Goal: Register for event/course

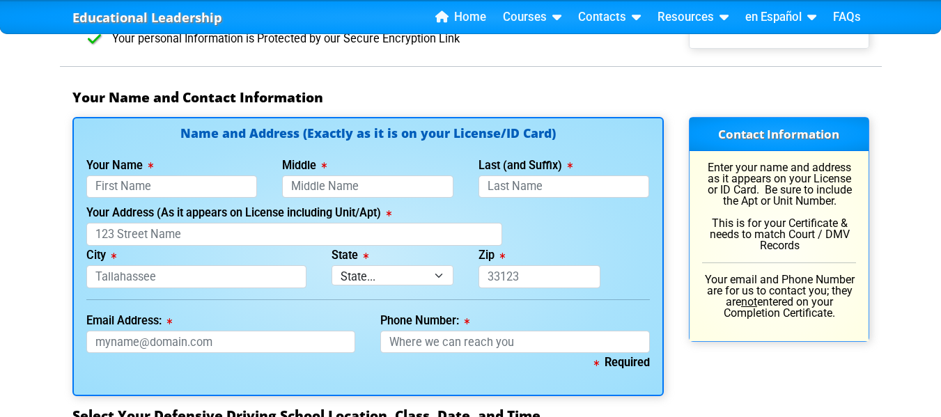
scroll to position [954, 0]
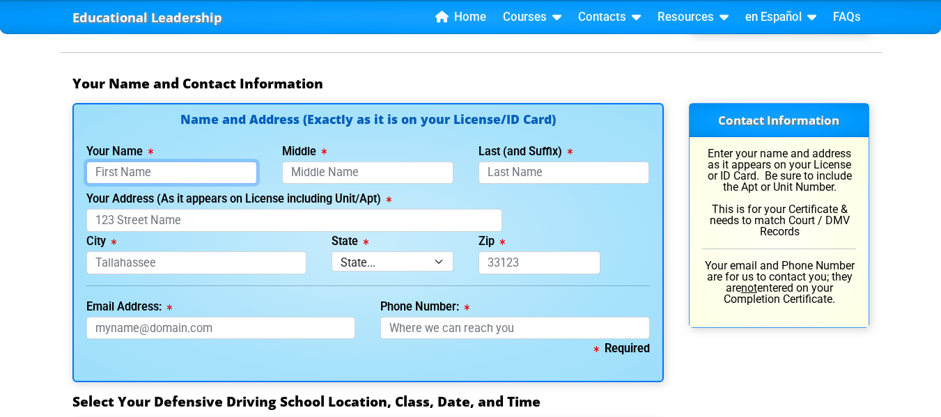
click at [221, 166] on input "Your Name" at bounding box center [171, 173] width 171 height 23
type input "Melody"
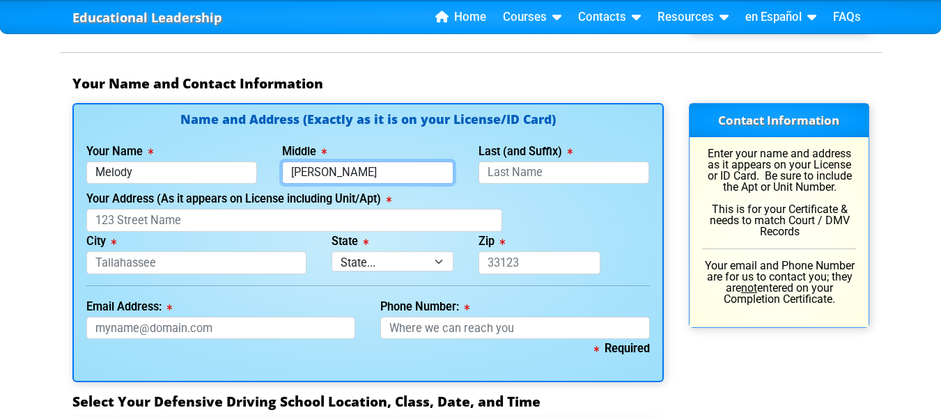
type input "[PERSON_NAME]"
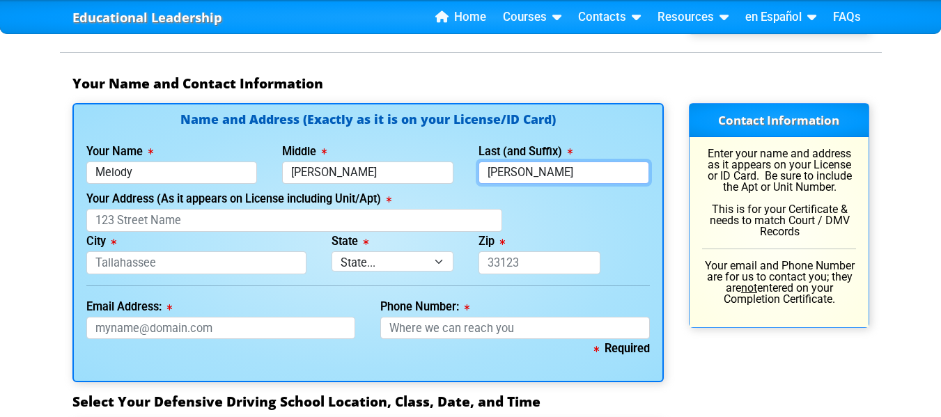
type input "[PERSON_NAME]"
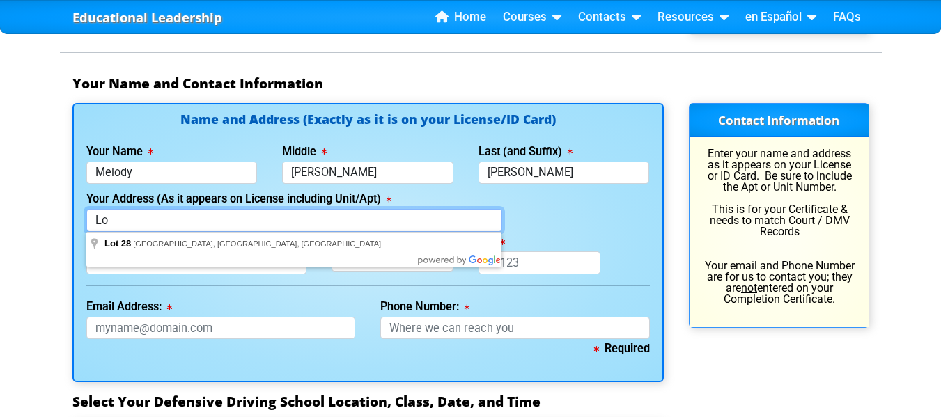
type input "L"
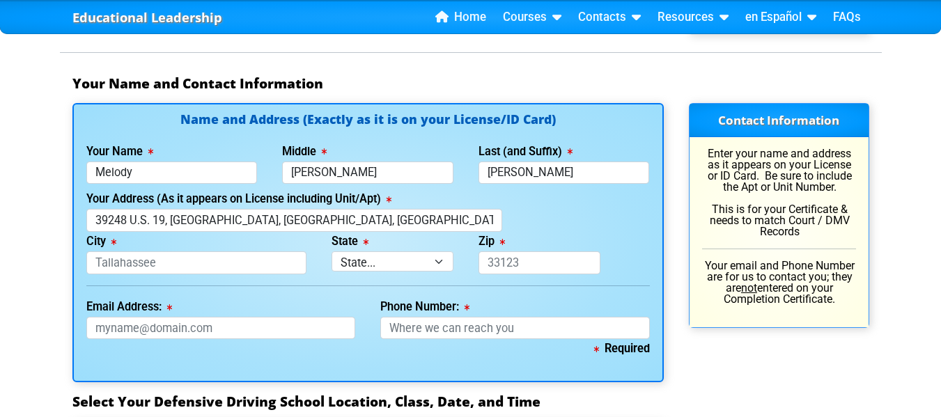
type input "39248 U.S. 19"
type input "[GEOGRAPHIC_DATA]"
select select "{"fullName":"[US_STATE]","abbreviation":"FL","uniqueId":"1d559909-6cf0-4a4d-848…"
type input "34689"
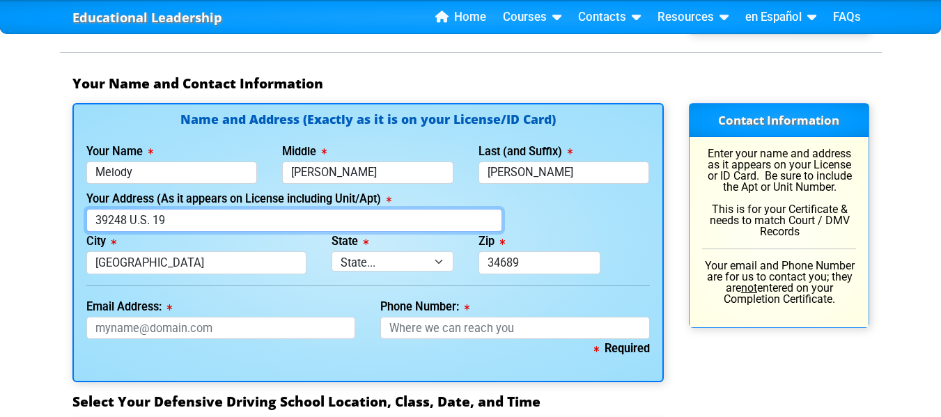
click at [308, 221] on input "39248 U.S. 19" at bounding box center [294, 220] width 417 height 23
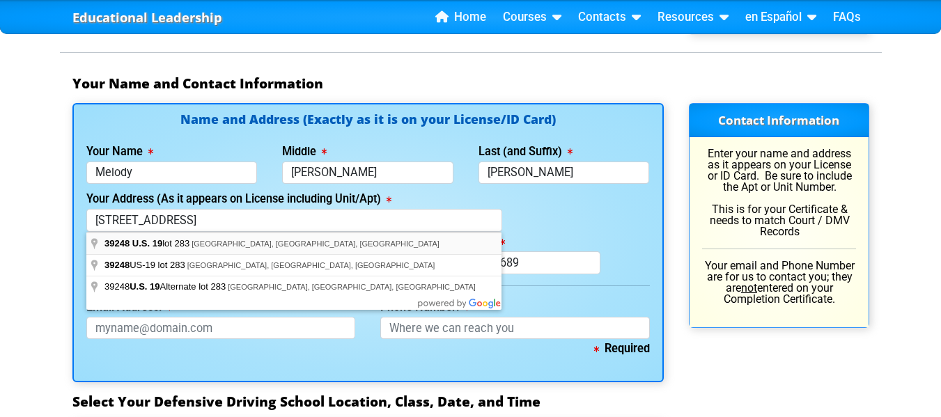
type input "39248 U.S. 19"
type input "[GEOGRAPHIC_DATA]"
select select "{"fullName":"[US_STATE]","abbreviation":"FL","uniqueId":"1d559909-6cf0-4a4d-848…"
type input "34689"
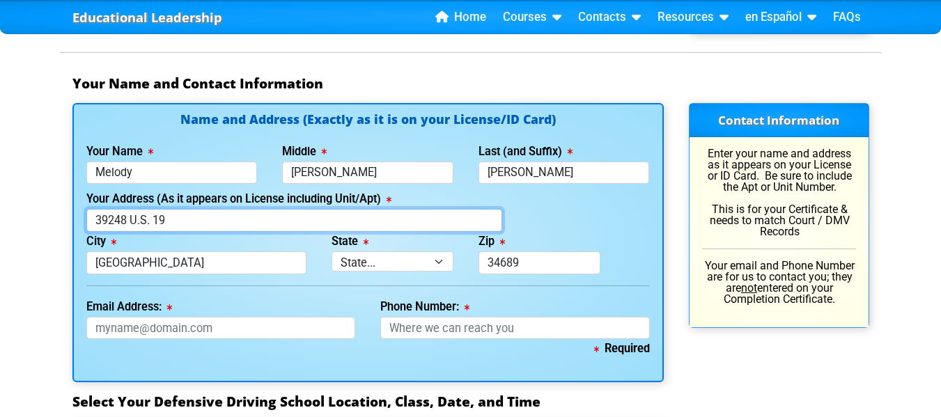
click at [286, 225] on input "39248 U.S. 19" at bounding box center [294, 220] width 417 height 23
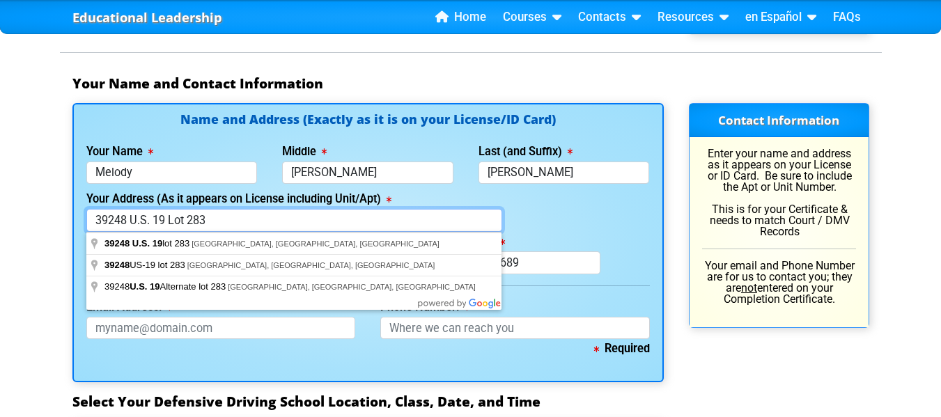
type input "39248 U.S. 19 Lot 283"
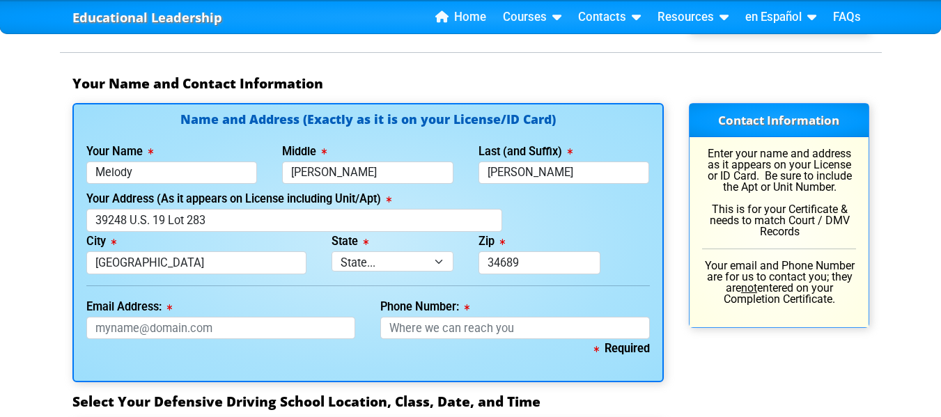
click at [527, 199] on div "Your Address (As it appears on License including Unit/Apt) [STREET_ADDRESS]" at bounding box center [368, 210] width 589 height 42
click at [302, 327] on input "Email Address:" at bounding box center [221, 328] width 270 height 23
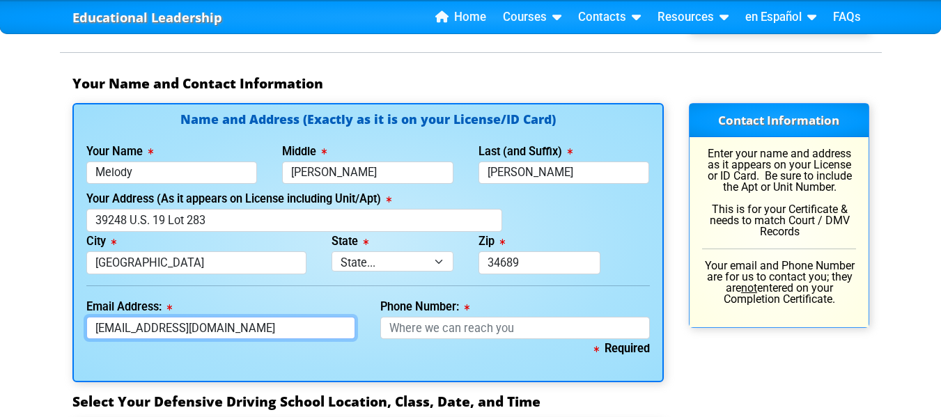
type input "[EMAIL_ADDRESS][DOMAIN_NAME]"
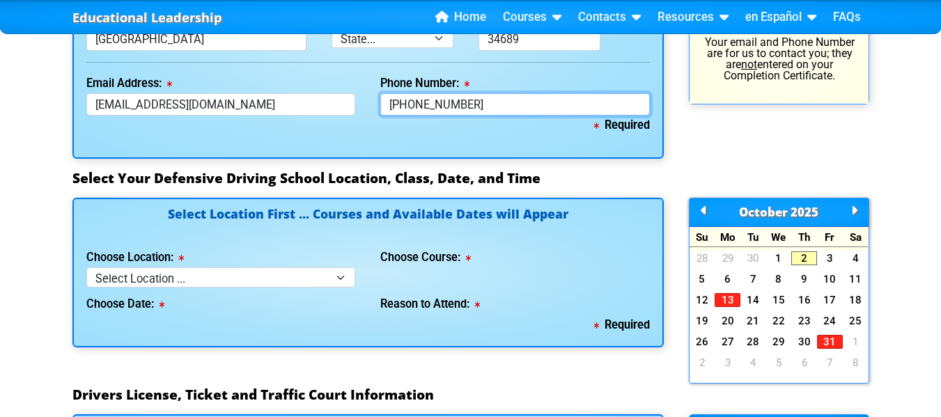
scroll to position [1215, 0]
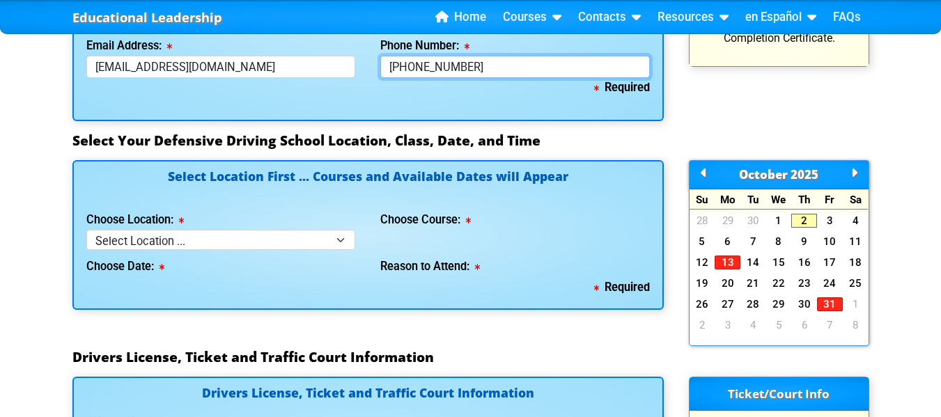
type input "[PHONE_NUMBER]"
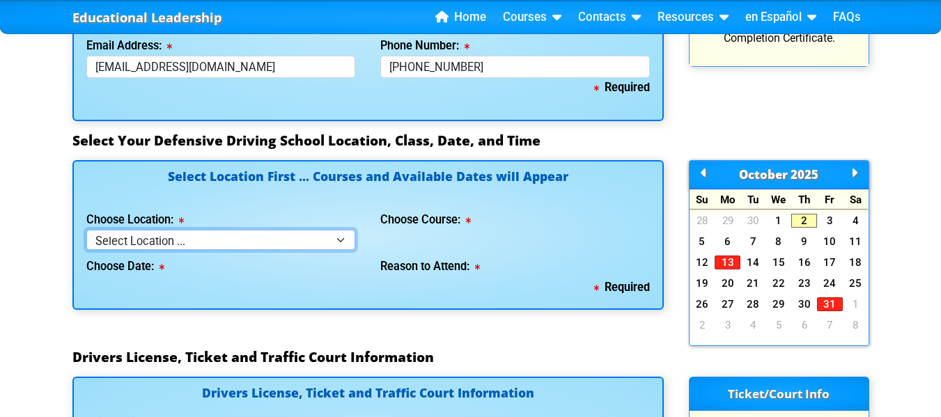
click at [339, 240] on select "Select Location ... Tampa Orlando Kissimmee [GEOGRAPHIC_DATA] - en español [GEO…" at bounding box center [221, 240] width 270 height 20
select select "2"
click at [86, 230] on select "Select Location ... Tampa Orlando Kissimmee [GEOGRAPHIC_DATA] - en español [GEO…" at bounding box center [221, 240] width 270 height 20
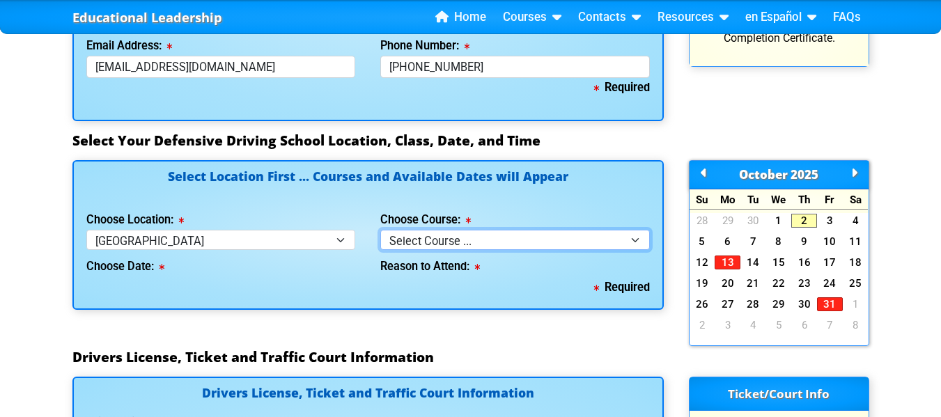
click at [433, 242] on select "Select Course ... 4 Hour BDI Class (Basic Course & TCAC) 4 Hour Under 25 Class …" at bounding box center [515, 240] width 270 height 20
select select "1"
click at [380, 230] on select "Select Course ... 4 Hour BDI Class (Basic Course & TCAC) 4 Hour Under 25 Class …" at bounding box center [515, 240] width 270 height 20
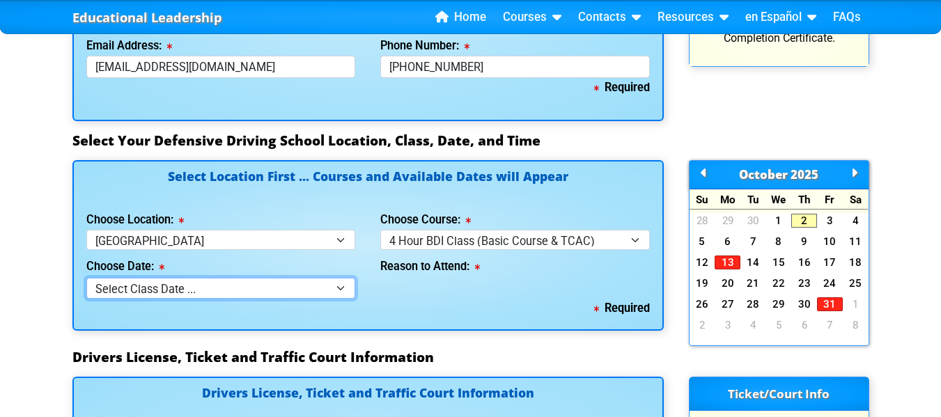
click at [335, 291] on select "Select Class Date ... [DATE] -- (Class Full) [DATE] -- ([DATE] from 9:30am-1:30…" at bounding box center [221, 288] width 270 height 20
select select "[DATE], 4"
click at [86, 278] on select "Select Class Date ... [DATE] -- (Class Full) [DATE] -- ([DATE] from 9:30am-1:30…" at bounding box center [221, 288] width 270 height 20
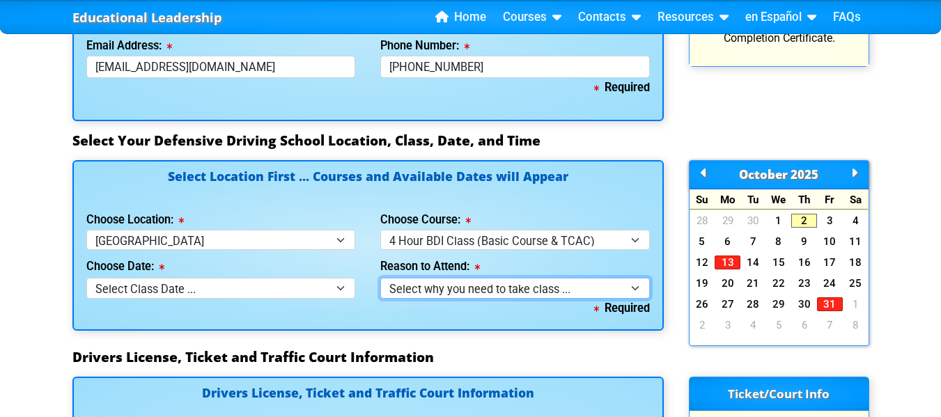
click at [634, 288] on select "Select why you need to take class ... Election for Traffic Ticket (No Points) C…" at bounding box center [515, 288] width 270 height 20
click at [380, 278] on select "Select why you need to take class ... Election for Traffic Ticket (No Points) C…" at bounding box center [515, 288] width 270 height 20
click at [633, 288] on select "Select why you need to take class ... Election for Traffic Ticket (No Points) C…" at bounding box center [515, 288] width 270 height 20
click at [380, 278] on select "Select why you need to take class ... Election for Traffic Ticket (No Points) C…" at bounding box center [515, 288] width 270 height 20
click at [638, 286] on select "Select why you need to take class ... Election for Traffic Ticket (No Points) C…" at bounding box center [515, 288] width 270 height 20
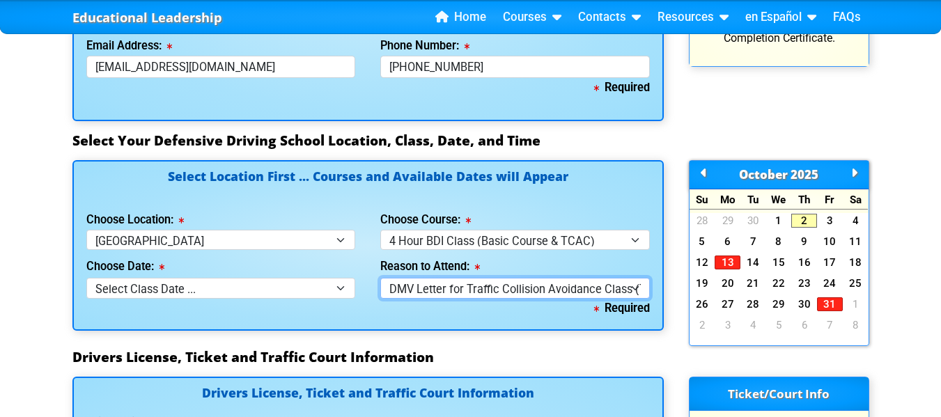
select select "BDI - Election for Traffic Ticket"
click at [380, 278] on select "Select why you need to take class ... Election for Traffic Ticket (No Points) C…" at bounding box center [515, 288] width 270 height 20
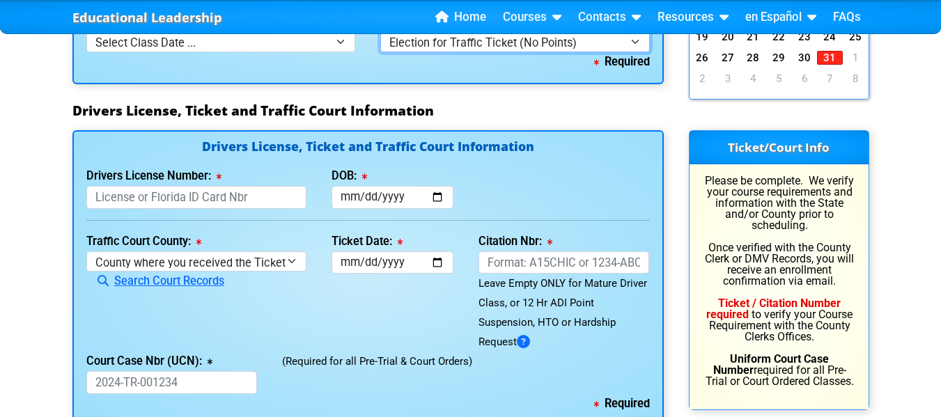
scroll to position [1471, 0]
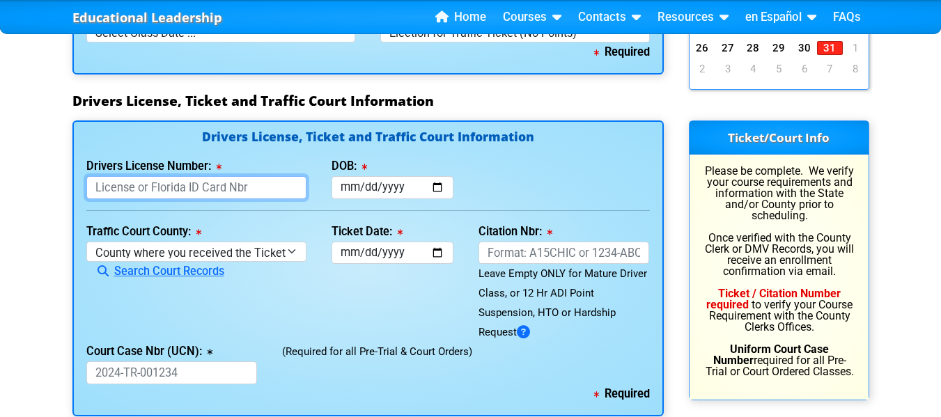
click at [236, 190] on input "Drivers License Number:" at bounding box center [196, 187] width 220 height 23
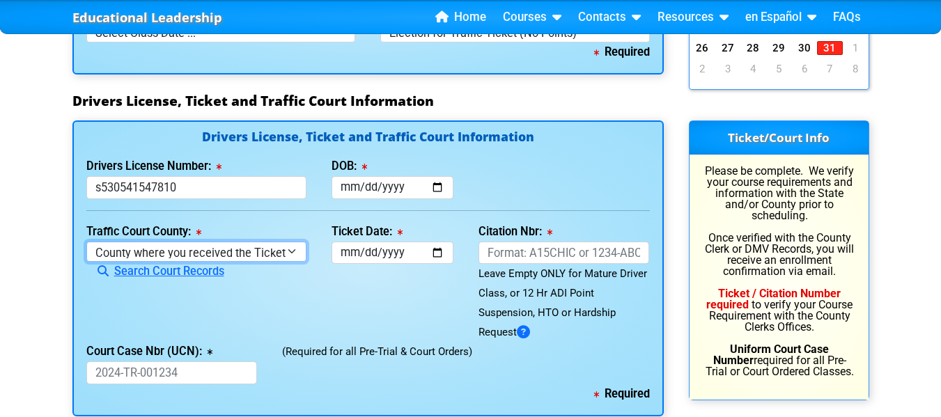
type input "S530541547810"
click at [249, 249] on select "County where you received the Ticket Out of State Out of State - [US_STATE] Out…" at bounding box center [196, 252] width 220 height 20
select select "{"countyName":"Pinellas","state":"[US_STATE]","uniqueId":"7c9cc234-d9fd-4e38-bf…"
click at [86, 242] on select "County where you received the Ticket Out of State Out of State - [US_STATE] Out…" at bounding box center [196, 252] width 220 height 20
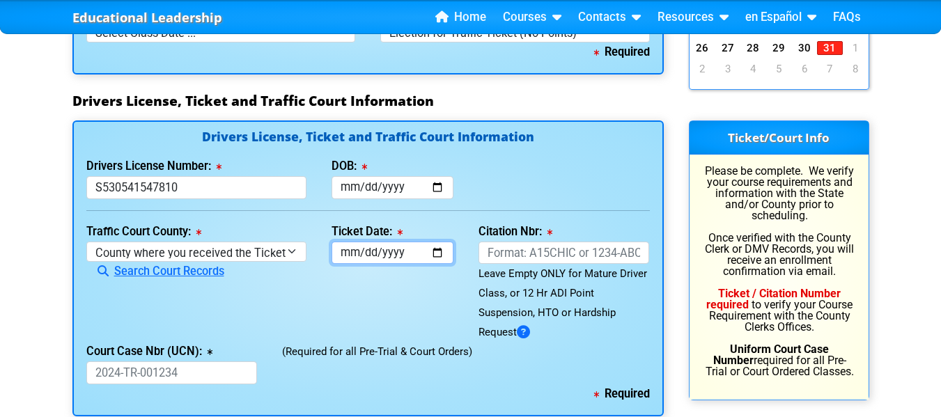
click at [403, 251] on input "Ticket Date:" at bounding box center [393, 253] width 122 height 23
click at [338, 248] on input "Ticket Date:" at bounding box center [393, 253] width 122 height 23
click at [343, 252] on input "Ticket Date:" at bounding box center [393, 253] width 122 height 23
type input "[DATE]"
click at [341, 300] on div "Ticket Date: [DATE]" at bounding box center [392, 282] width 147 height 121
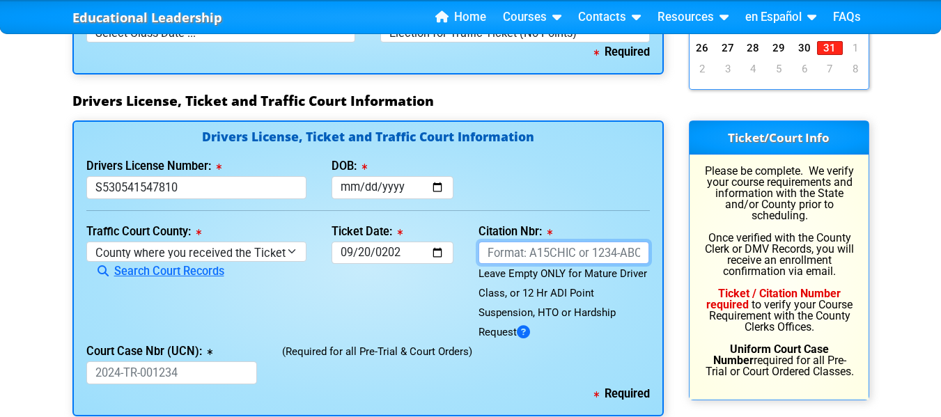
click at [567, 249] on input "Citation Nbr:" at bounding box center [564, 253] width 171 height 23
type input "ALDI9LE"
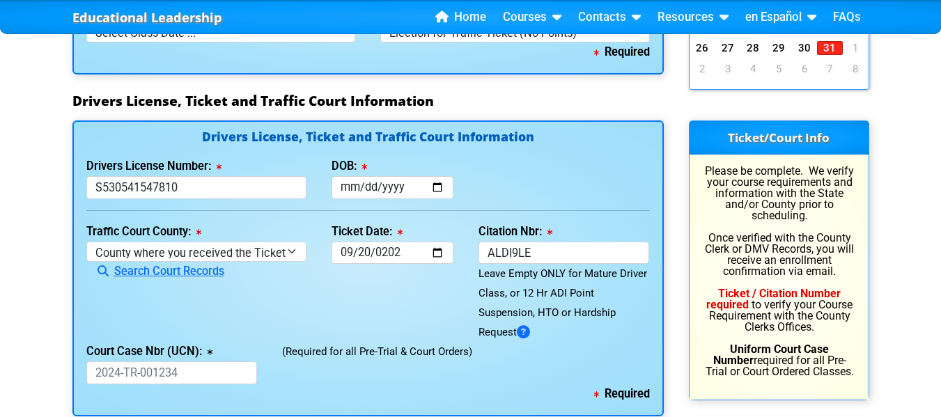
click at [573, 323] on div "Leave Empty ONLY for Mature Driver Class, or 12 Hr ADI Point Suspension, HTO or…" at bounding box center [564, 303] width 171 height 78
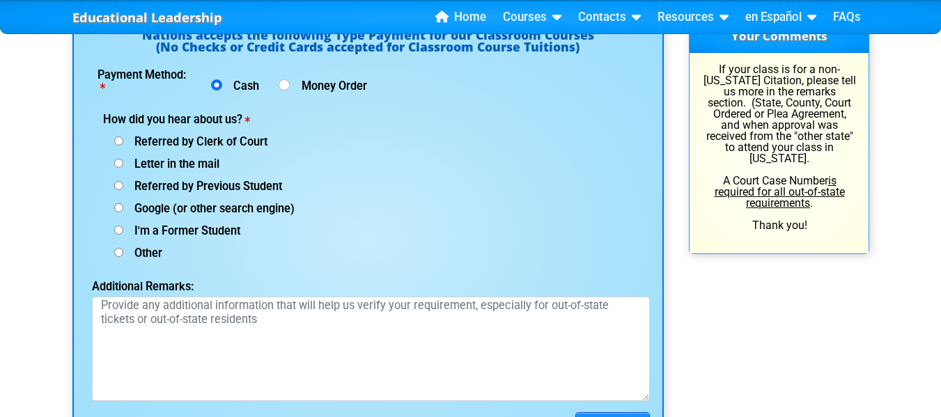
scroll to position [1903, 0]
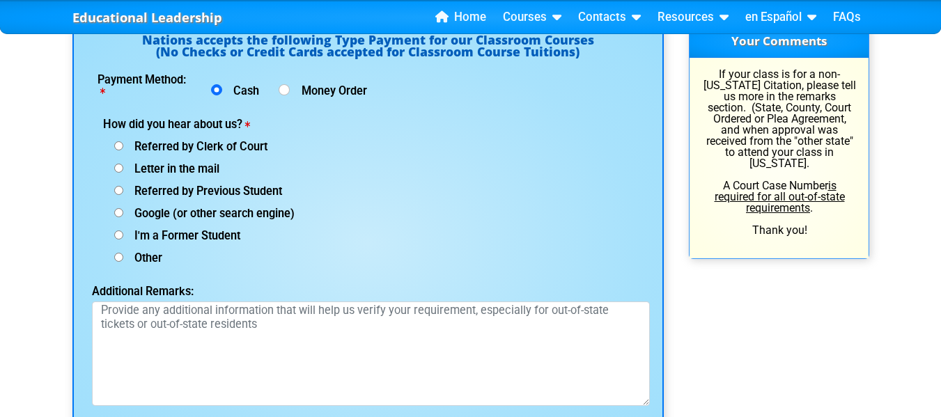
click at [118, 211] on input "Google (or other search engine)" at bounding box center [118, 212] width 9 height 9
radio input "true"
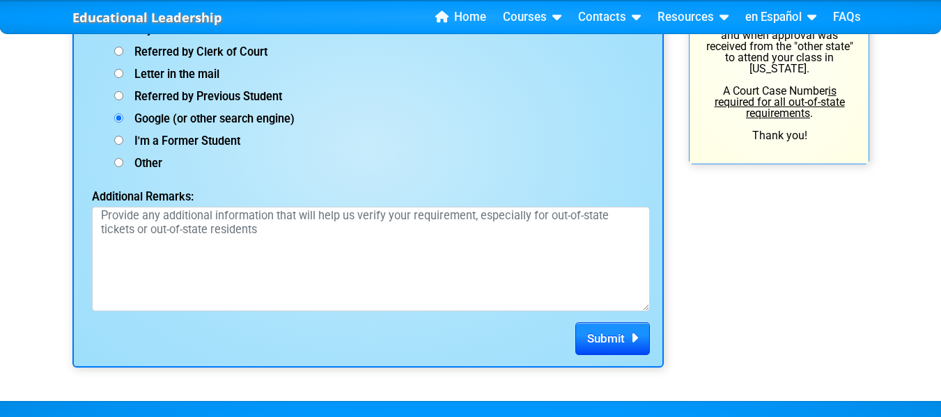
scroll to position [2013, 0]
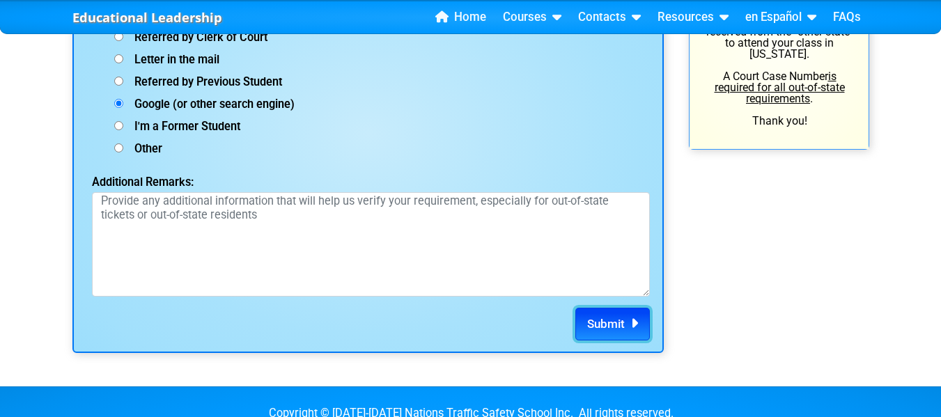
click at [593, 320] on span "Submit" at bounding box center [606, 324] width 38 height 14
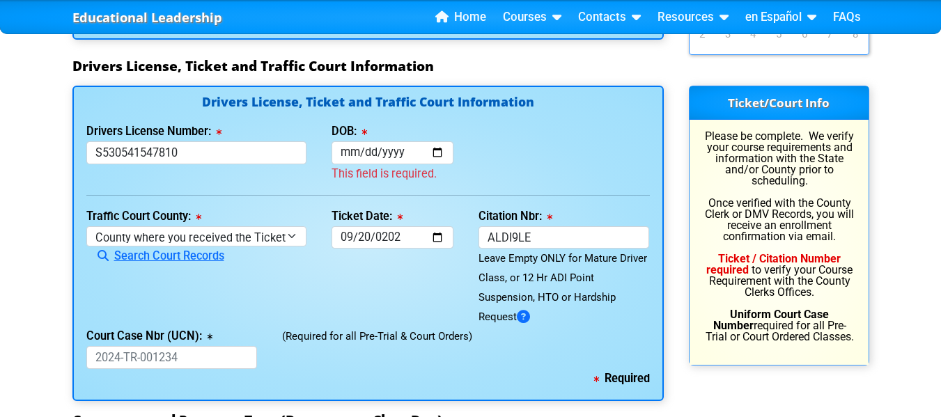
scroll to position [1501, 0]
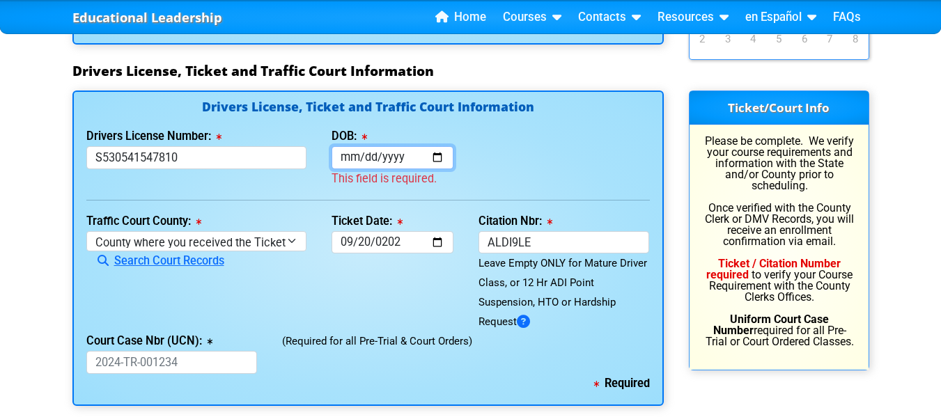
click at [355, 163] on input "DOB:" at bounding box center [393, 157] width 122 height 23
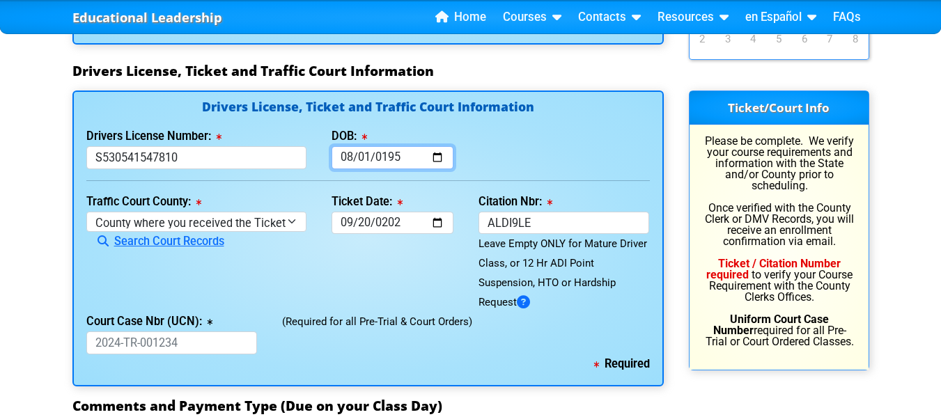
type input "[DATE]"
click at [523, 137] on div "Drivers License Number: [DRIVERS_LICENSE_NUMBER] DOB: [DATE]" at bounding box center [368, 148] width 589 height 42
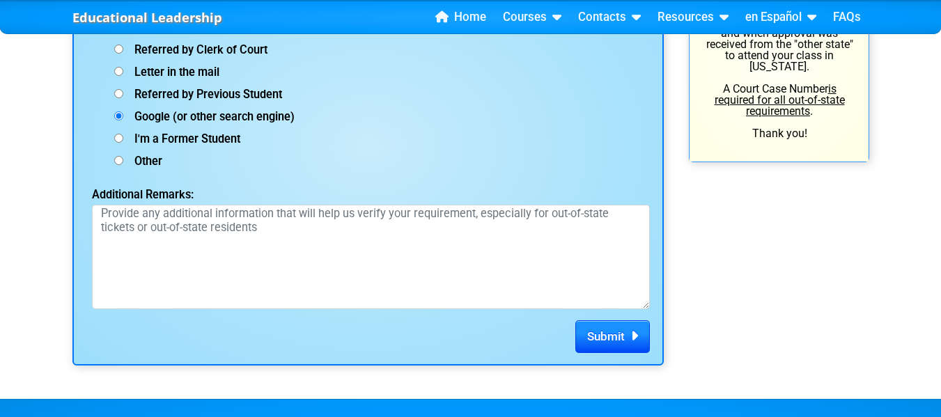
scroll to position [2009, 0]
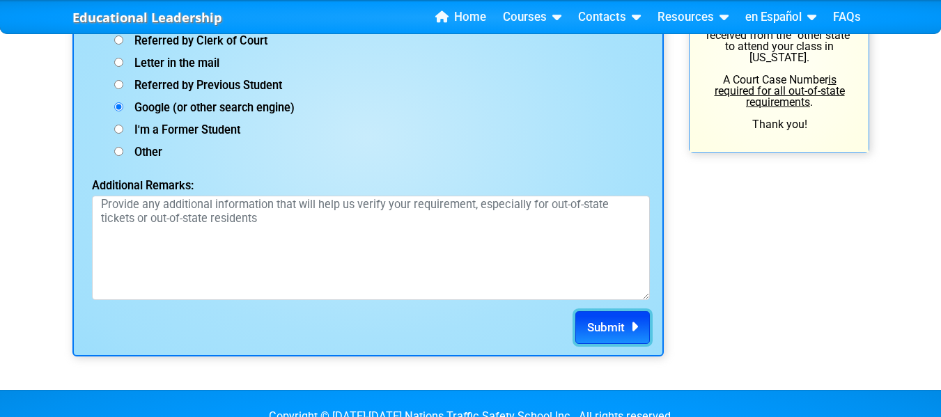
click at [600, 328] on span "Submit" at bounding box center [606, 327] width 38 height 14
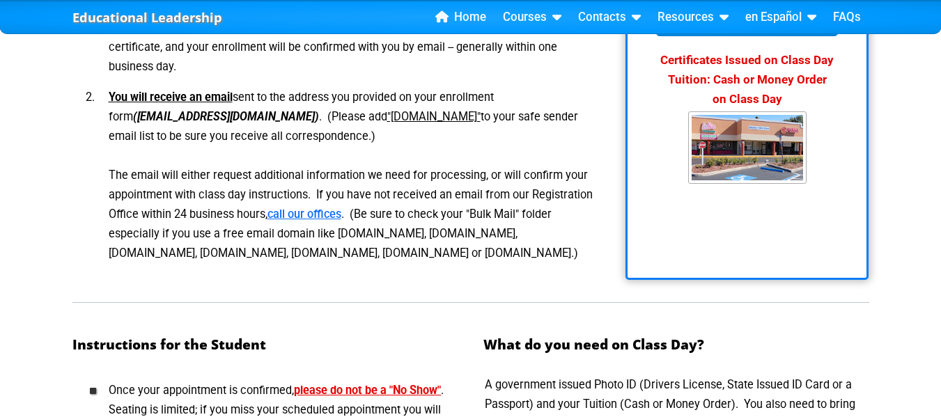
scroll to position [421, 0]
